Goal: Navigation & Orientation: Find specific page/section

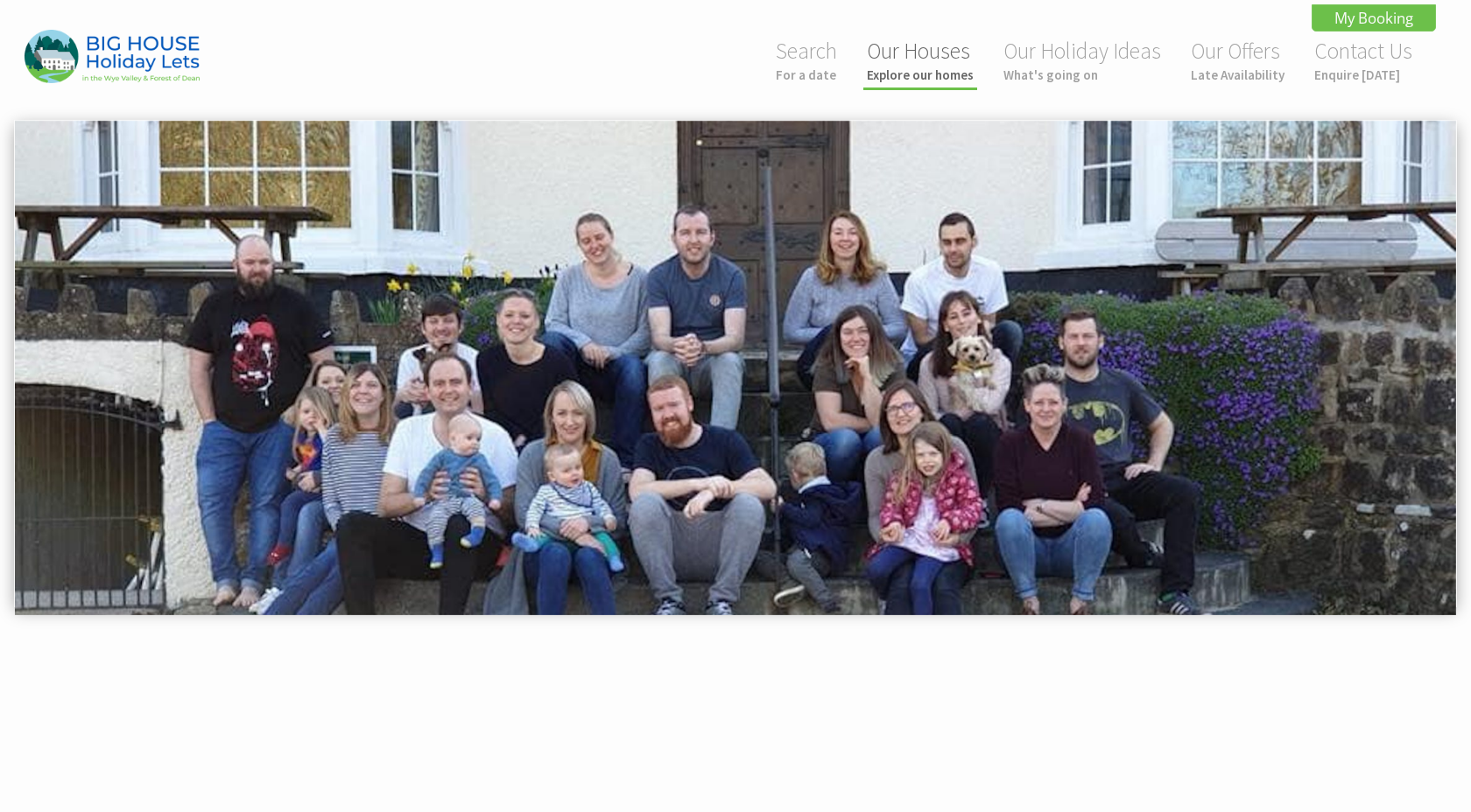
click at [937, 66] on link "Our Houses Explore our homes" at bounding box center [920, 59] width 107 height 46
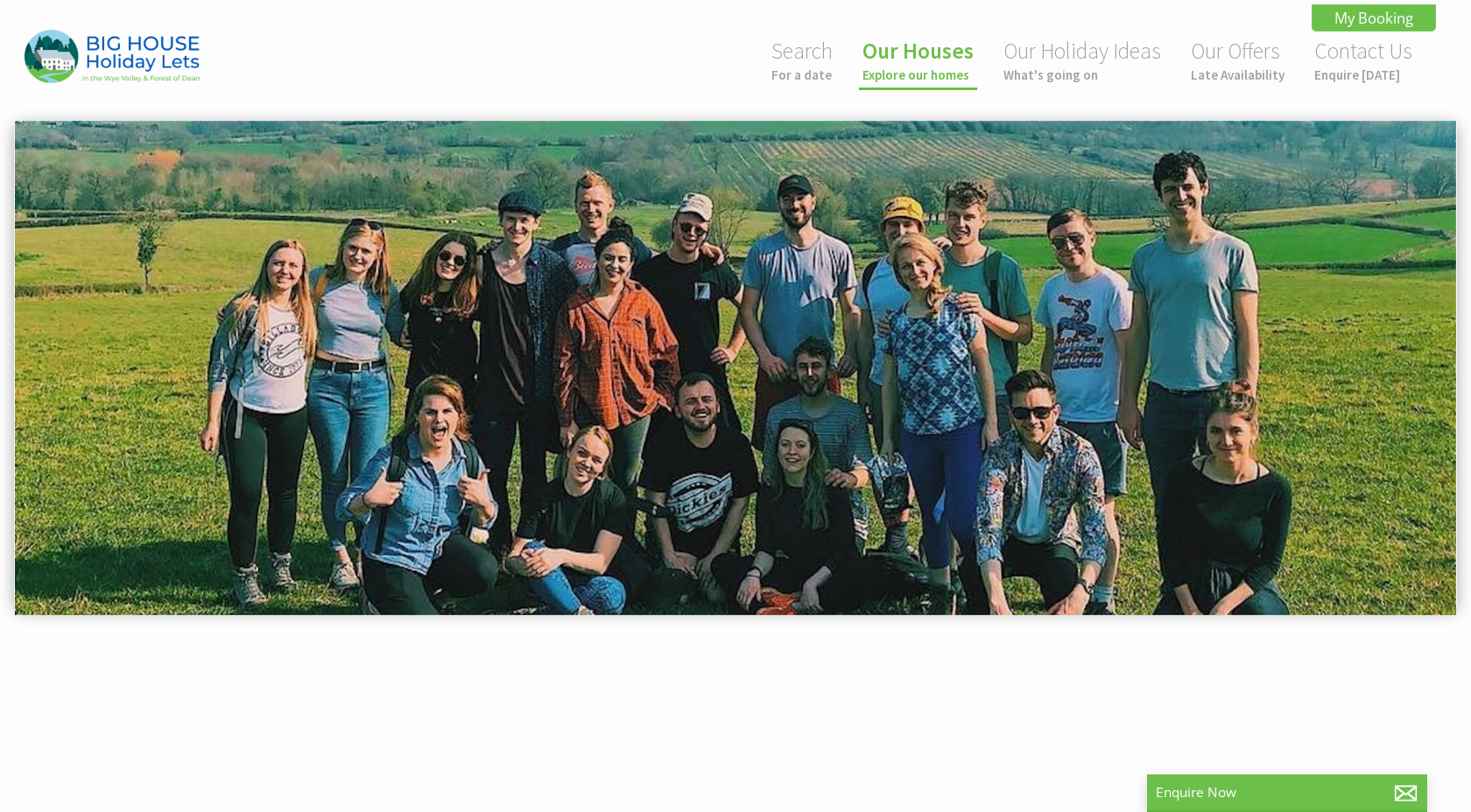
click at [913, 57] on link "Our Houses Explore our homes" at bounding box center [917, 59] width 111 height 46
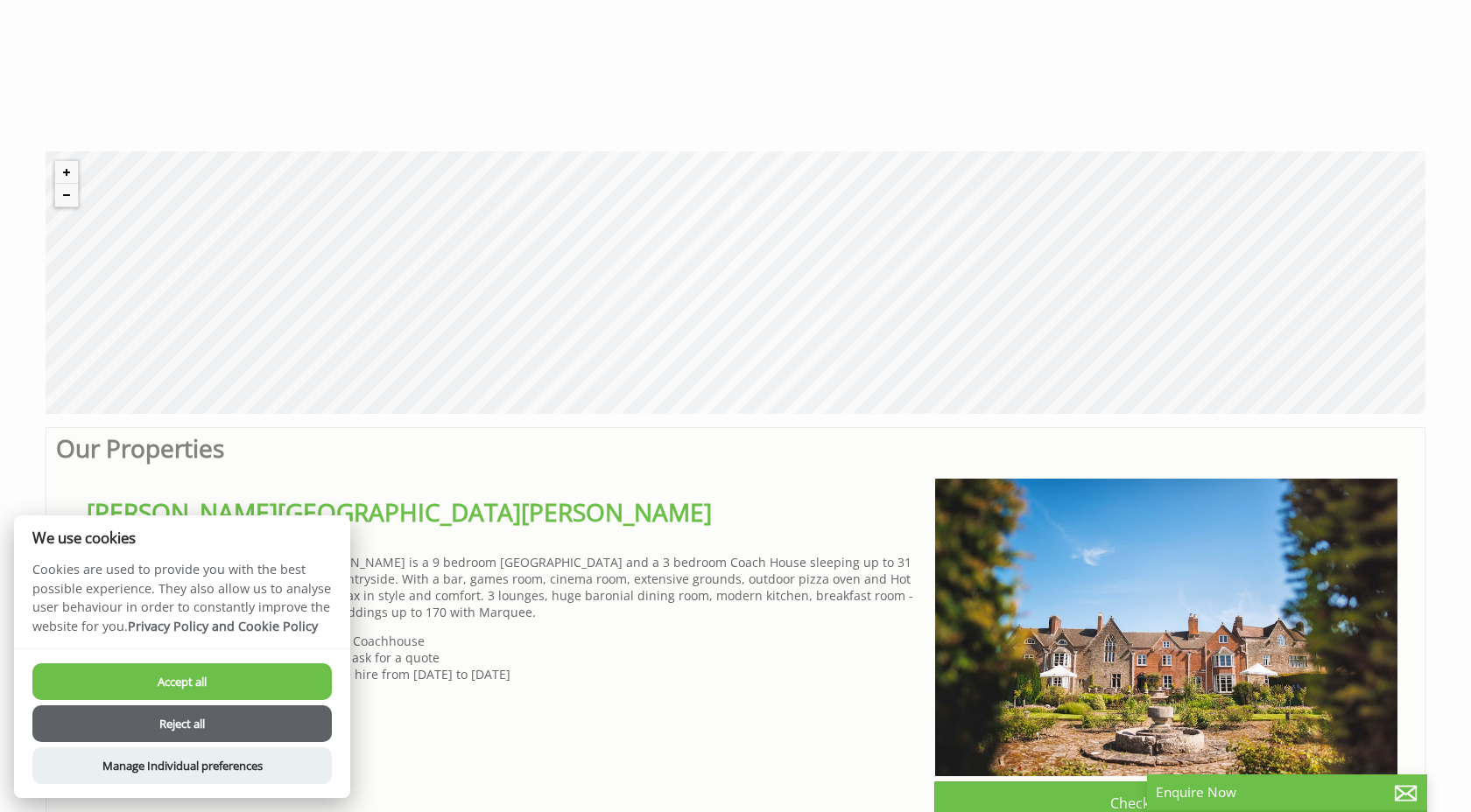
scroll to position [687, 0]
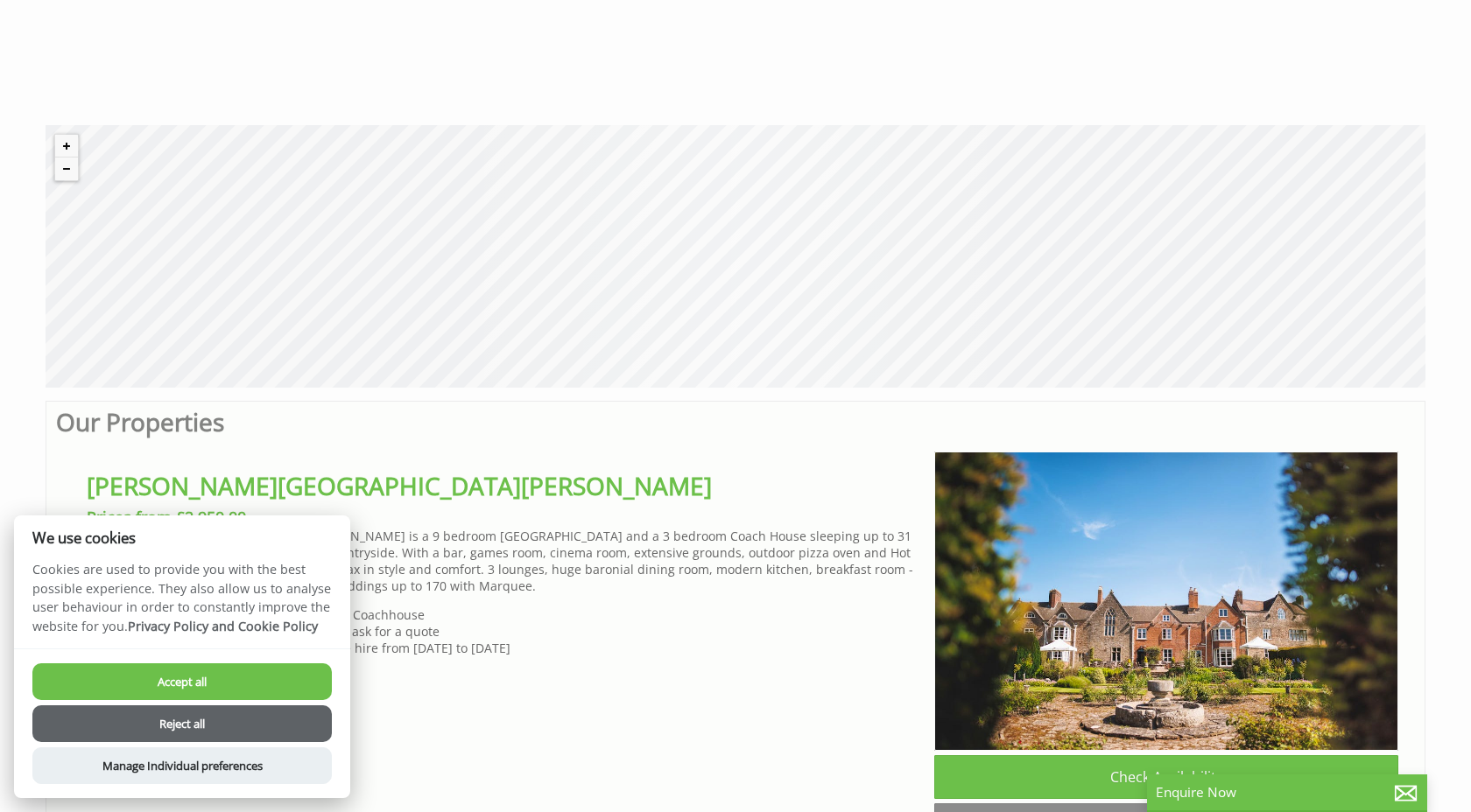
click at [221, 676] on button "Accept all" at bounding box center [182, 682] width 299 height 37
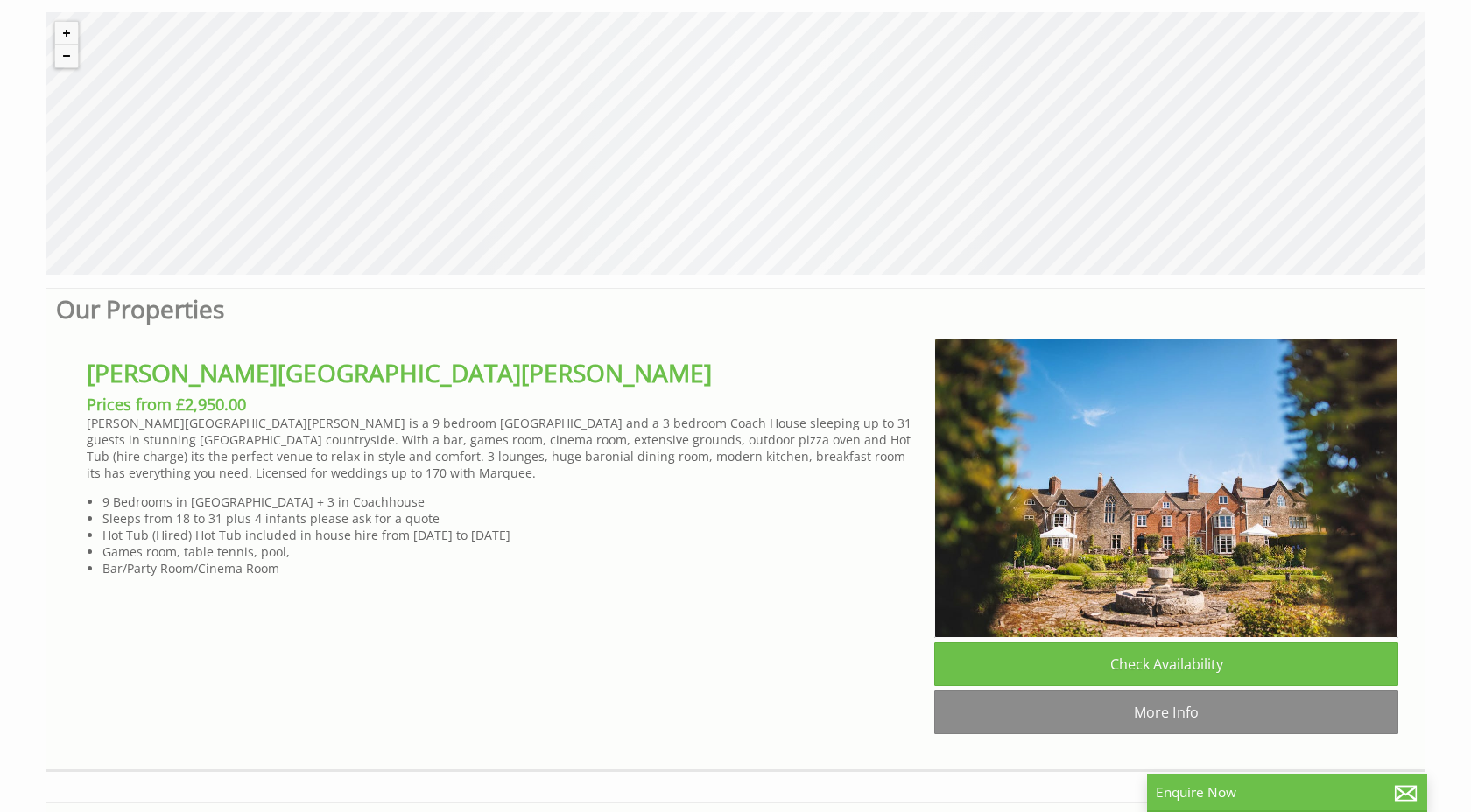
scroll to position [846, 0]
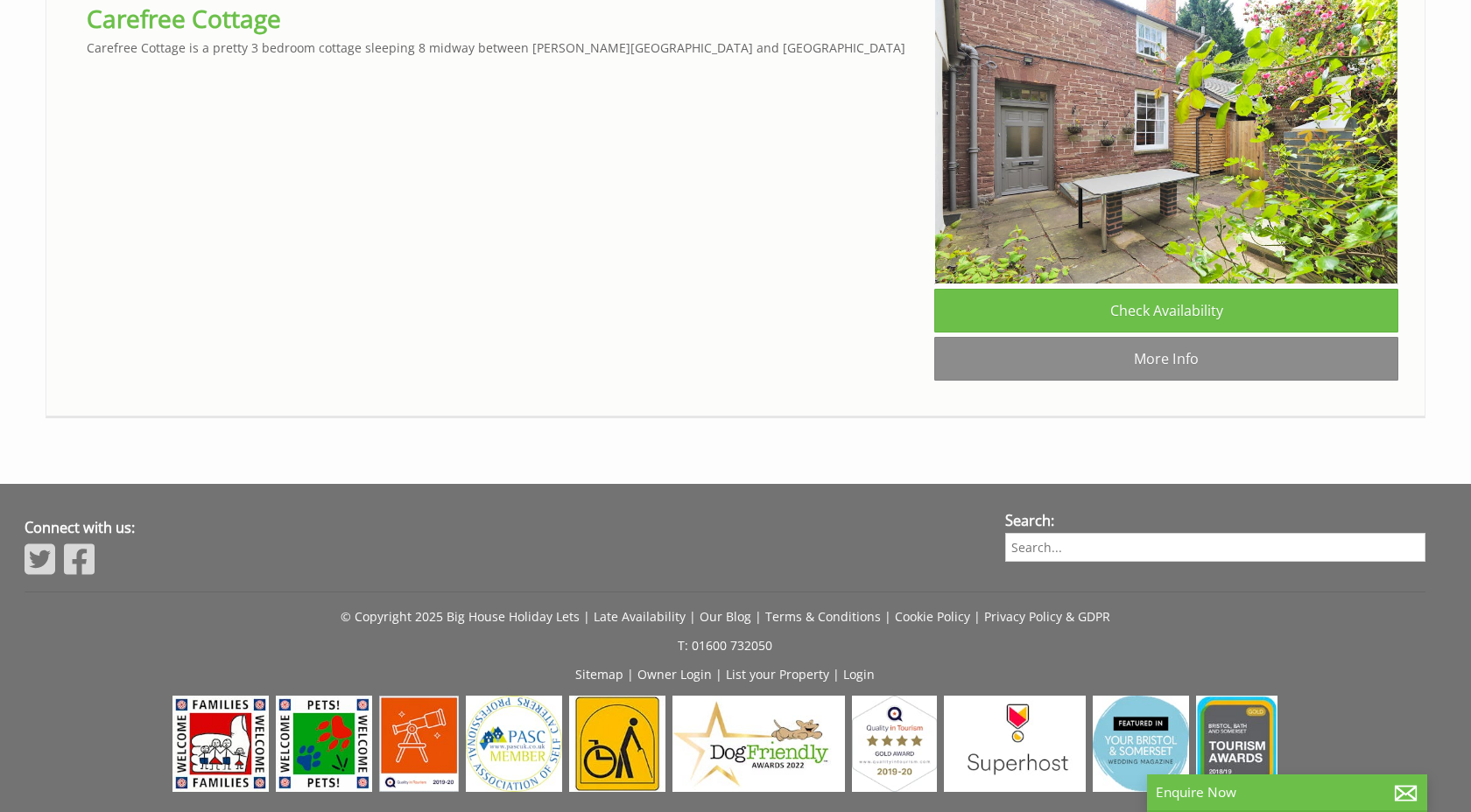
scroll to position [7589, 0]
